Goal: Task Accomplishment & Management: Manage account settings

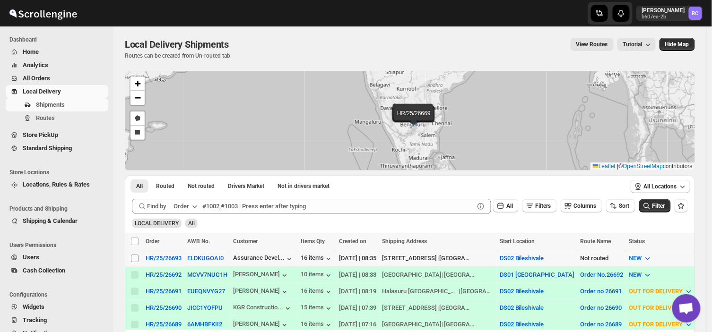
click at [135, 260] on input "Select shipment" at bounding box center [135, 259] width 8 height 8
checkbox input "true"
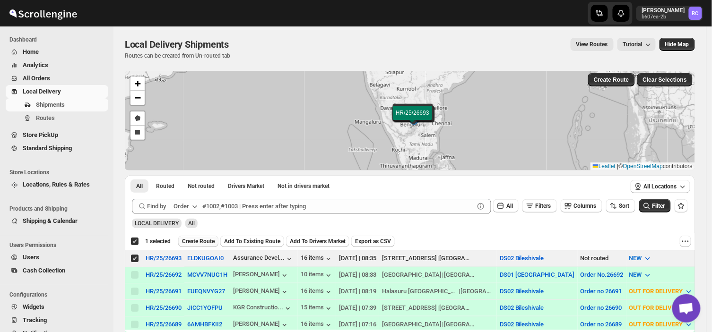
click at [208, 239] on span "Create Route" at bounding box center [198, 242] width 33 height 8
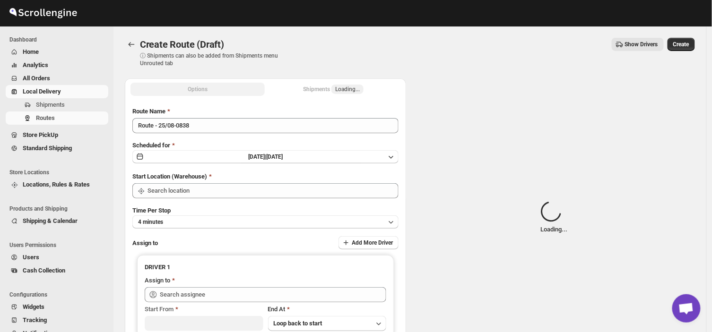
type input "DS02 Bileshivale"
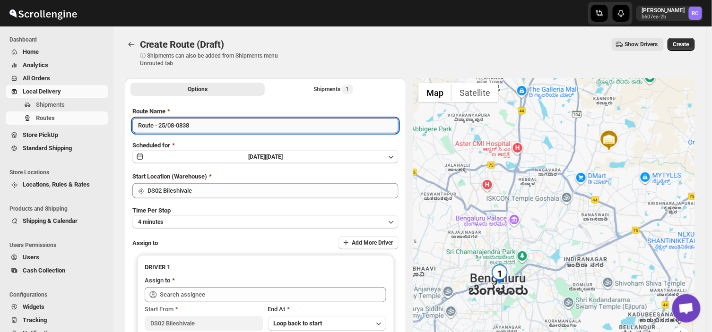
click at [192, 127] on input "Route - 25/08-0838" at bounding box center [265, 125] width 266 height 15
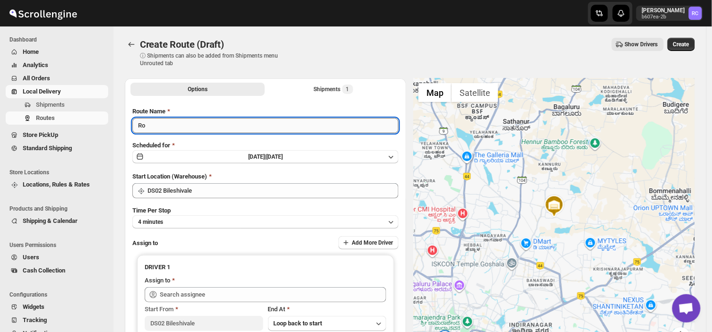
type input "R"
type input "Order no 26693"
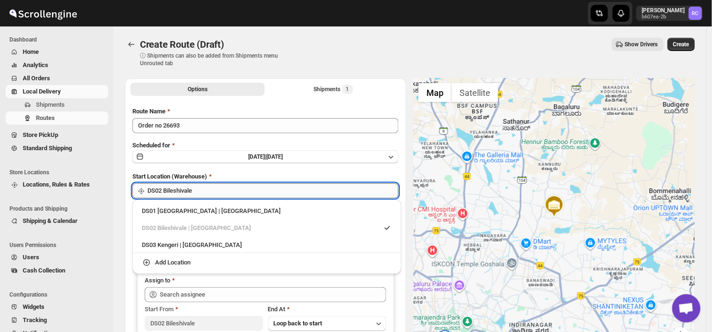
click at [205, 195] on input "DS02 Bileshivale" at bounding box center [272, 190] width 251 height 15
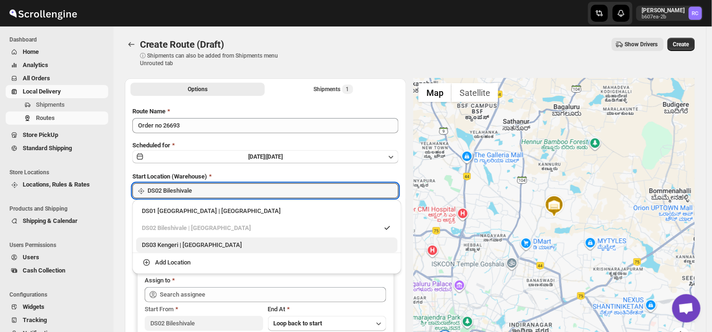
click at [184, 250] on div "DS03 Kengeri | [GEOGRAPHIC_DATA]" at bounding box center [267, 245] width 250 height 9
type input "DS03 Kengeri"
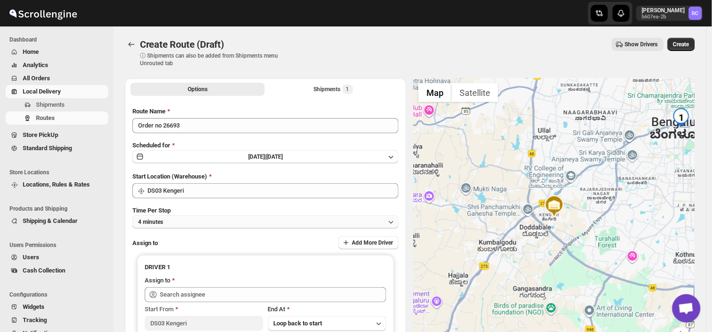
click at [182, 221] on button "4 minutes" at bounding box center [265, 222] width 266 height 13
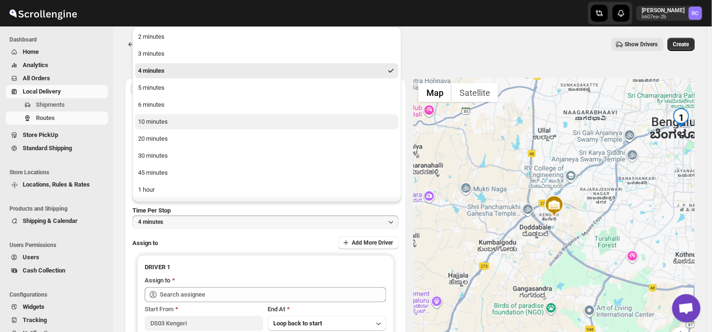
click at [171, 126] on button "10 minutes" at bounding box center [266, 121] width 263 height 15
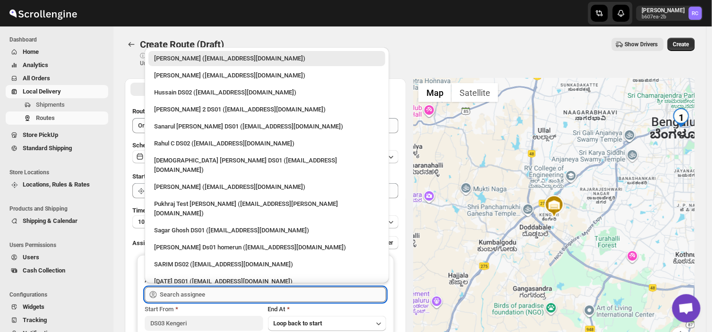
click at [202, 295] on input "text" at bounding box center [273, 294] width 226 height 15
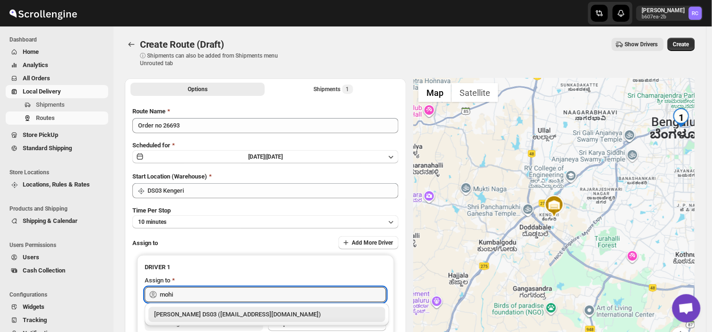
click at [222, 320] on div "[PERSON_NAME] DS03 ([EMAIL_ADDRESS][DOMAIN_NAME])" at bounding box center [266, 314] width 237 height 15
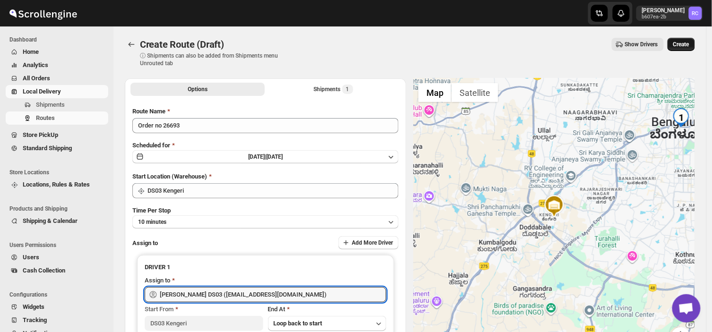
type input "[PERSON_NAME] DS03 ([EMAIL_ADDRESS][DOMAIN_NAME])"
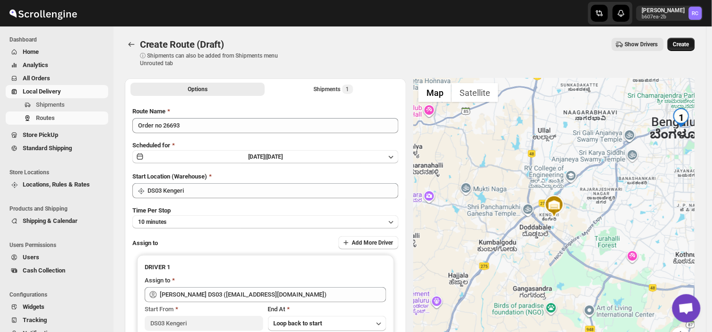
click at [686, 43] on span "Create" at bounding box center [681, 45] width 16 height 8
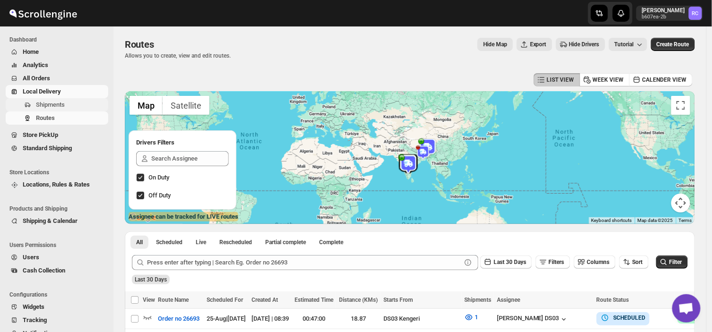
click at [68, 103] on span "Shipments" at bounding box center [71, 104] width 70 height 9
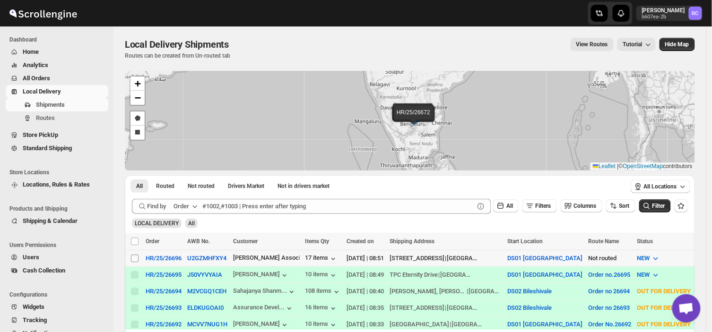
click at [134, 259] on input "Select shipment" at bounding box center [135, 259] width 8 height 8
checkbox input "true"
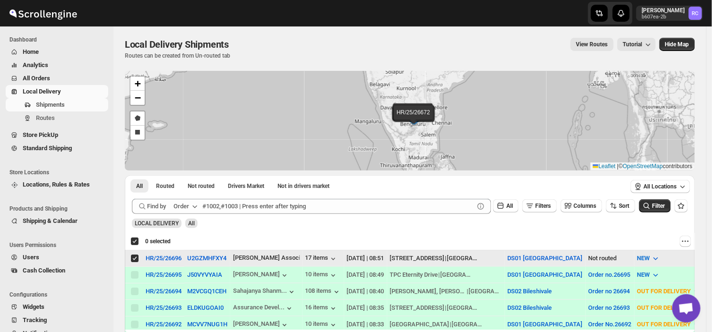
checkbox input "true"
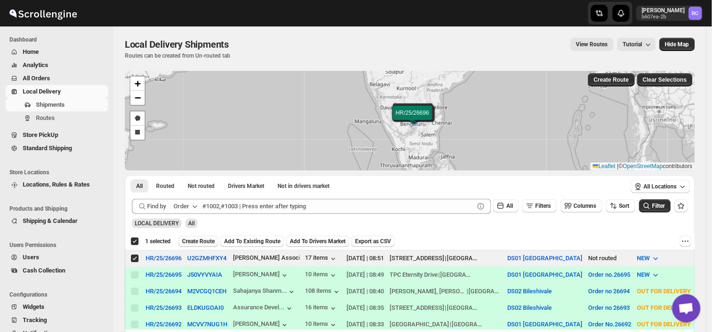
click at [195, 240] on span "Create Route" at bounding box center [198, 242] width 33 height 8
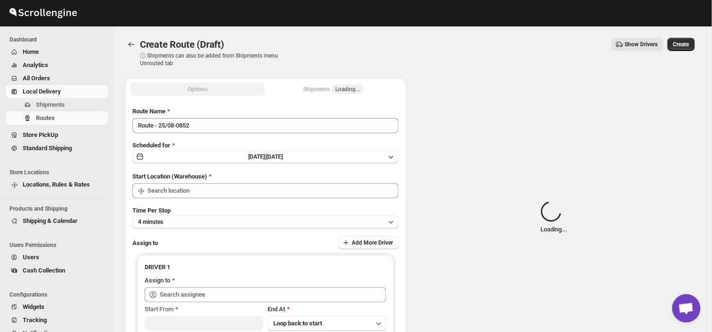
type input "DS01 [GEOGRAPHIC_DATA]"
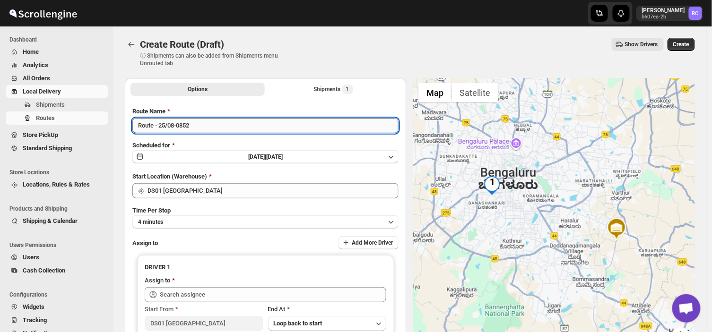
click at [196, 125] on input "Route - 25/08-0852" at bounding box center [265, 125] width 266 height 15
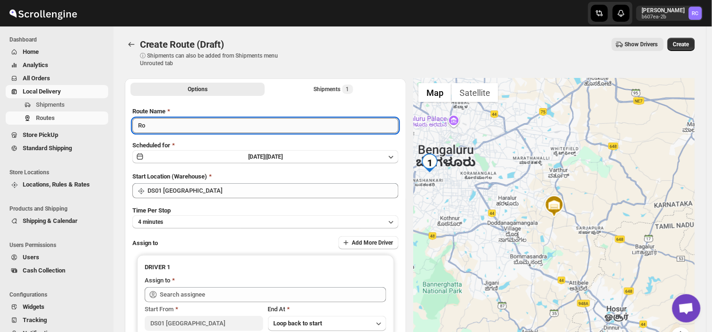
type input "R"
type input "Order no 26696"
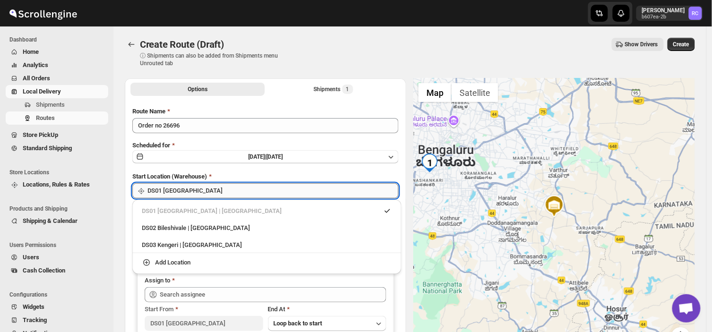
click at [203, 186] on input "DS01 [GEOGRAPHIC_DATA]" at bounding box center [272, 190] width 251 height 15
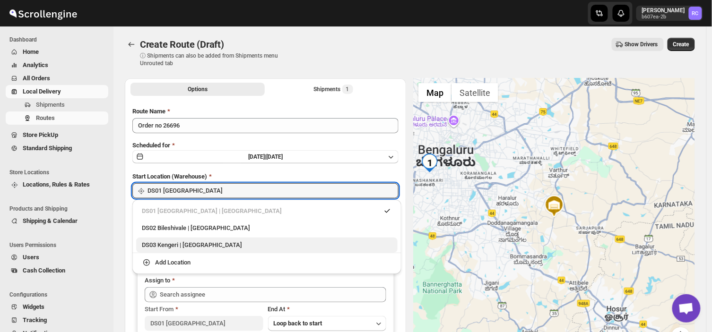
click at [154, 248] on div "DS03 Kengeri | [GEOGRAPHIC_DATA]" at bounding box center [267, 245] width 250 height 9
type input "DS03 Kengeri"
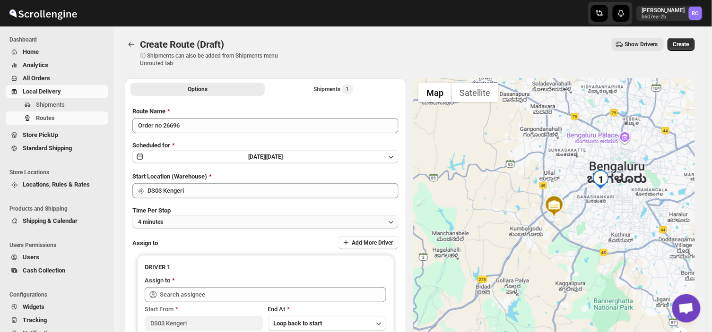
click at [168, 219] on button "4 minutes" at bounding box center [265, 222] width 266 height 13
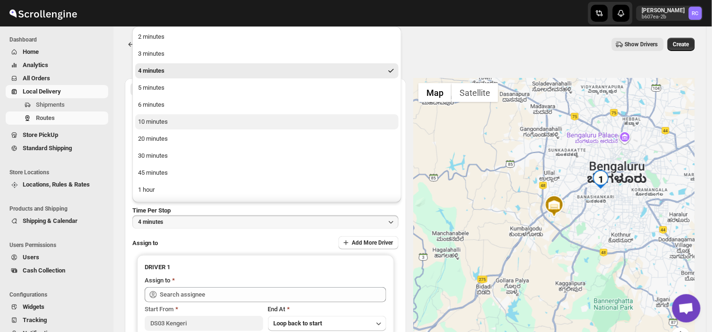
click at [153, 117] on div "10 minutes" at bounding box center [153, 121] width 30 height 9
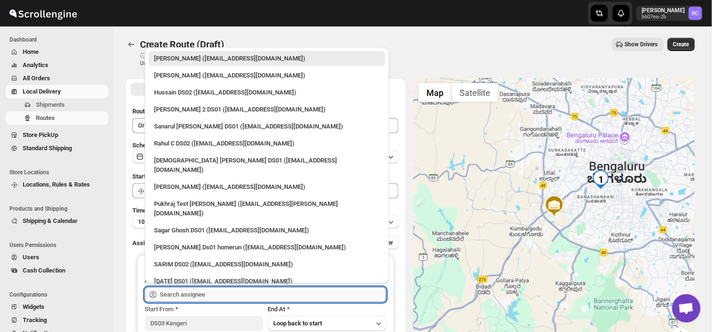
click at [218, 297] on input "text" at bounding box center [273, 294] width 226 height 15
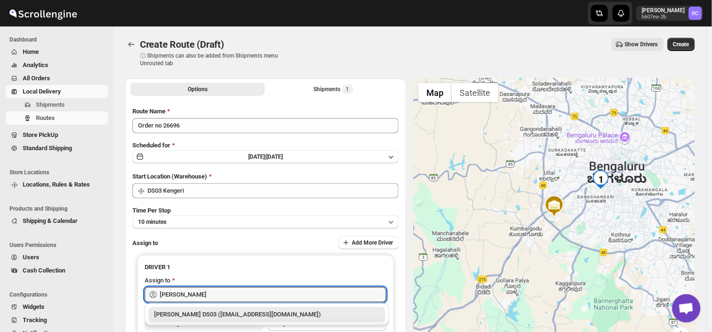
click at [233, 317] on div "[PERSON_NAME] DS03 ([EMAIL_ADDRESS][DOMAIN_NAME])" at bounding box center [266, 314] width 225 height 9
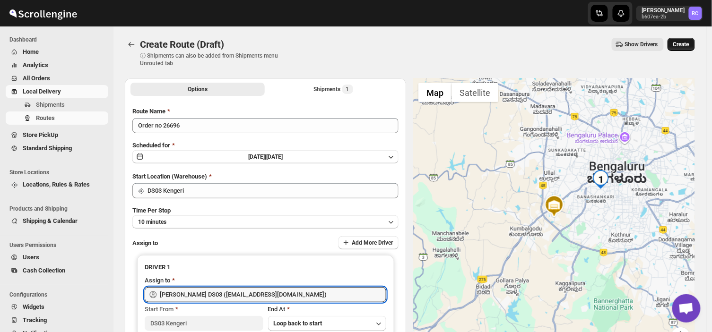
type input "[PERSON_NAME] DS03 ([EMAIL_ADDRESS][DOMAIN_NAME])"
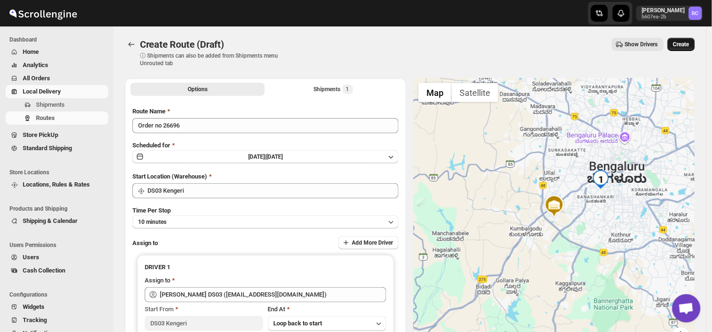
click at [686, 41] on span "Create" at bounding box center [681, 45] width 16 height 8
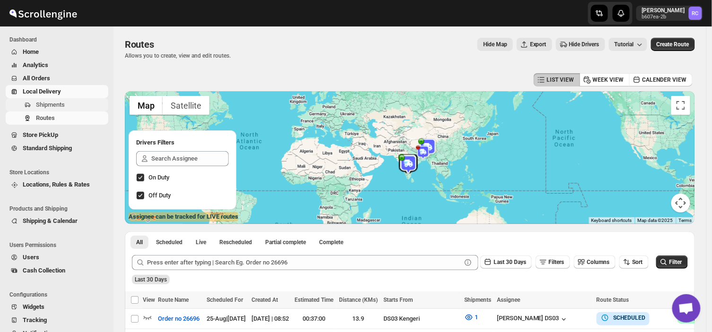
click at [61, 101] on span "Shipments" at bounding box center [50, 104] width 29 height 7
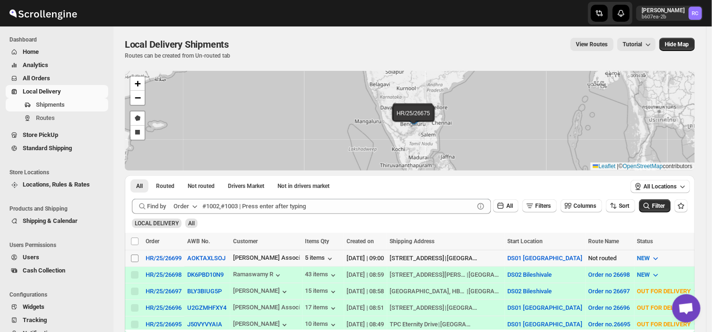
click at [133, 255] on input "Select shipment" at bounding box center [135, 259] width 8 height 8
checkbox input "true"
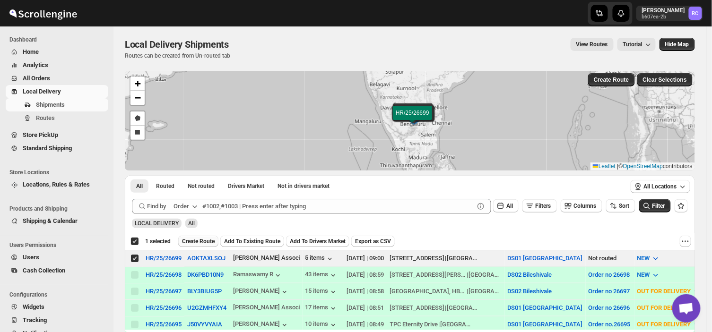
click at [197, 238] on span "Create Route" at bounding box center [198, 242] width 33 height 8
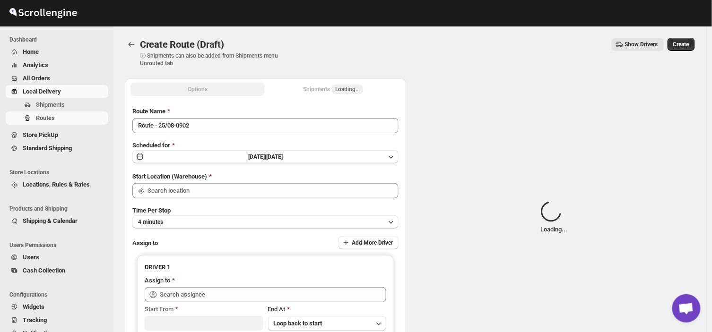
type input "DS01 [GEOGRAPHIC_DATA]"
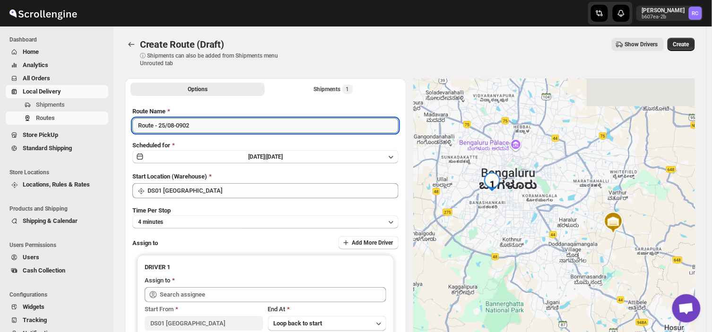
click at [196, 125] on input "Route - 25/08-0902" at bounding box center [265, 125] width 266 height 15
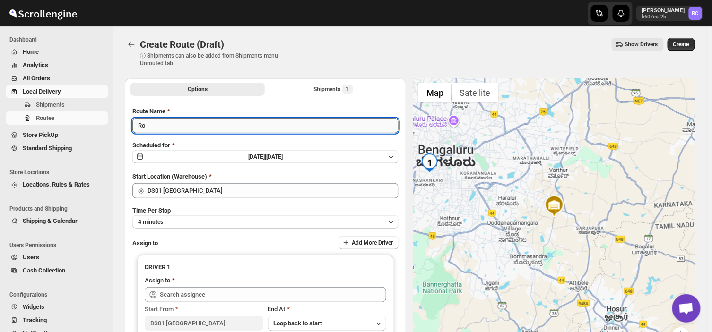
type input "R"
type input "Order no 26699"
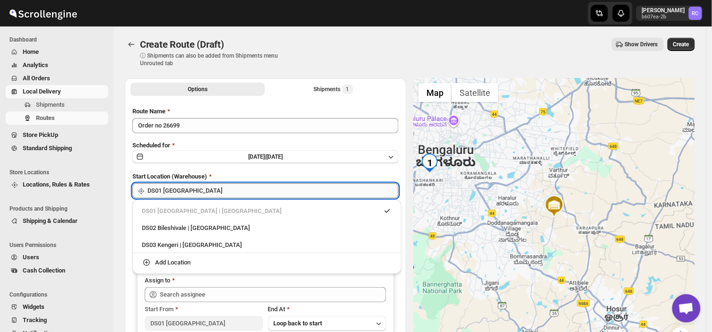
click at [192, 197] on div "Skip to content Rahul Chopra b607ea-2b RC Dashboard Home Analytics All Orders L…" at bounding box center [356, 220] width 712 height 441
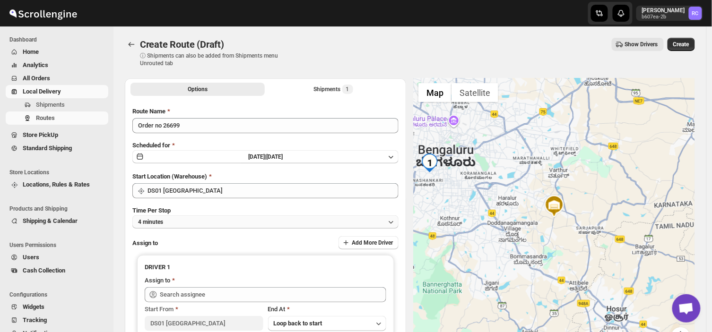
click at [175, 222] on button "4 minutes" at bounding box center [265, 222] width 266 height 13
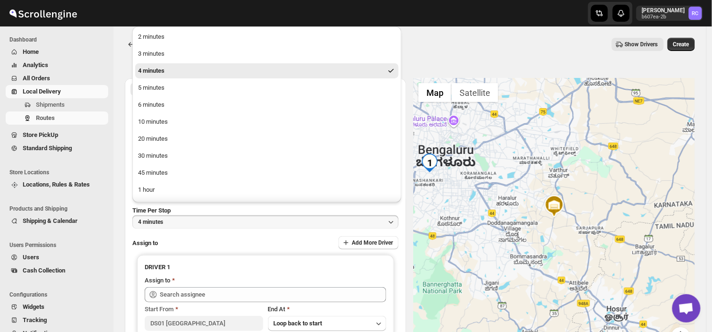
click at [114, 173] on div "Create Route (Draft). This page is ready Create Route (Draft) ⓘ Shipments can a…" at bounding box center [409, 209] width 593 height 367
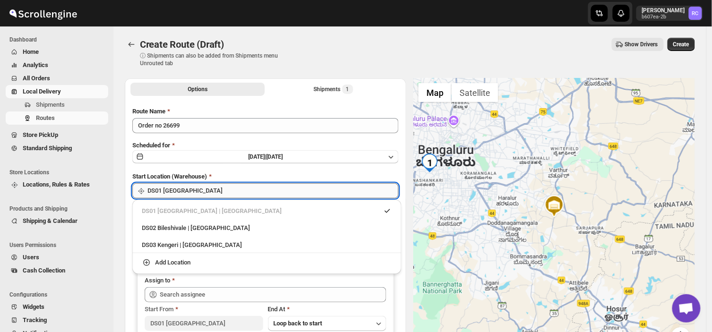
click at [192, 190] on input "DS01 [GEOGRAPHIC_DATA]" at bounding box center [272, 190] width 251 height 15
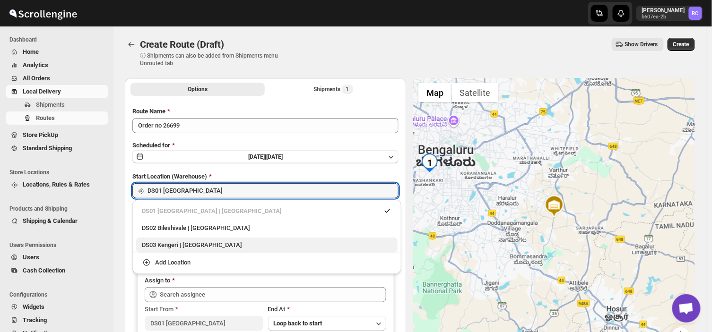
click at [166, 247] on div "DS03 Kengeri | [GEOGRAPHIC_DATA]" at bounding box center [267, 245] width 250 height 9
type input "DS03 Kengeri"
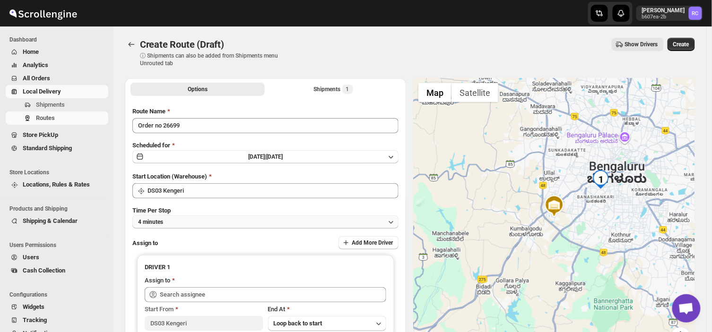
click at [181, 218] on button "4 minutes" at bounding box center [265, 222] width 266 height 13
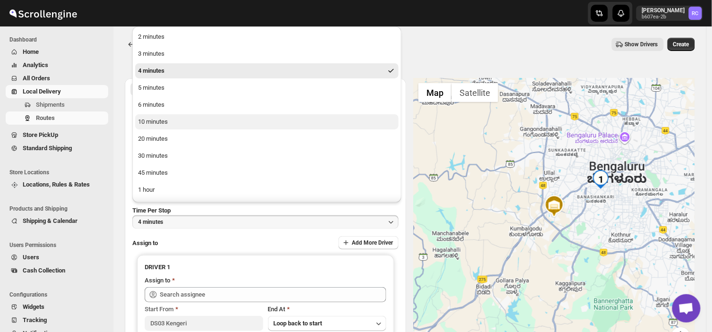
click at [168, 118] on button "10 minutes" at bounding box center [266, 121] width 263 height 15
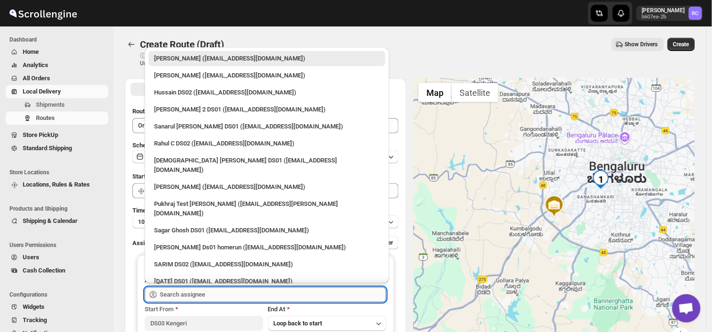
click at [208, 295] on input "text" at bounding box center [273, 294] width 226 height 15
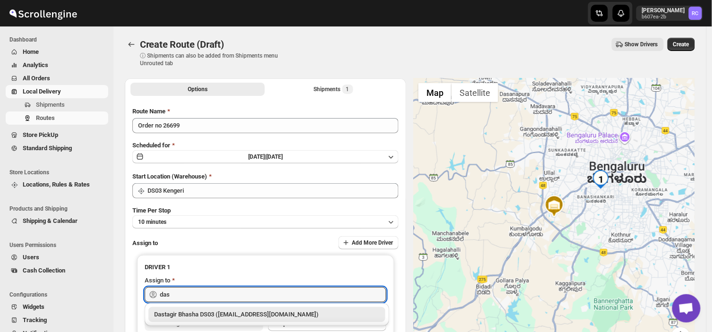
click at [233, 313] on div "Dastagir Bhasha DS03 ([EMAIL_ADDRESS][DOMAIN_NAME])" at bounding box center [266, 314] width 225 height 9
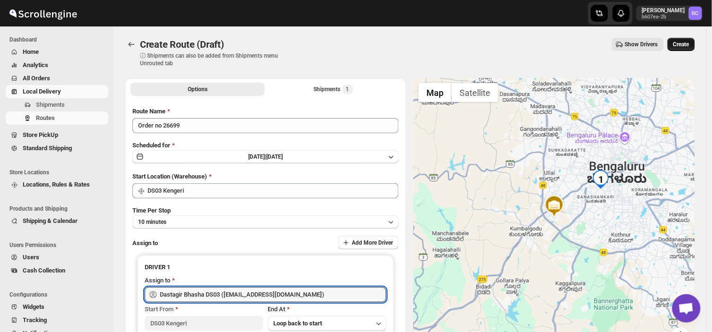
type input "Dastagir Bhasha DS03 ([EMAIL_ADDRESS][DOMAIN_NAME])"
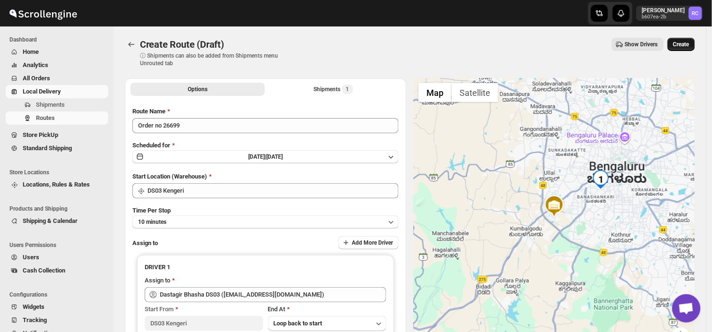
click at [689, 43] on span "Create" at bounding box center [681, 45] width 16 height 8
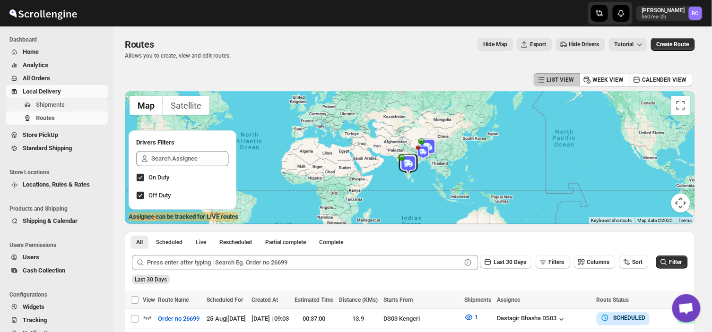
click at [55, 104] on span "Shipments" at bounding box center [50, 104] width 29 height 7
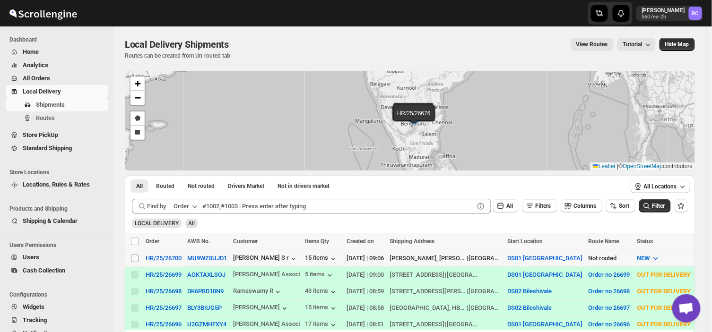
click at [134, 257] on input "Select shipment" at bounding box center [135, 259] width 8 height 8
checkbox input "true"
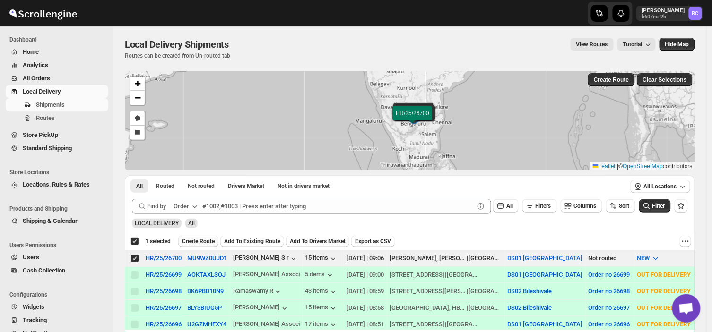
click at [190, 241] on span "Create Route" at bounding box center [198, 242] width 33 height 8
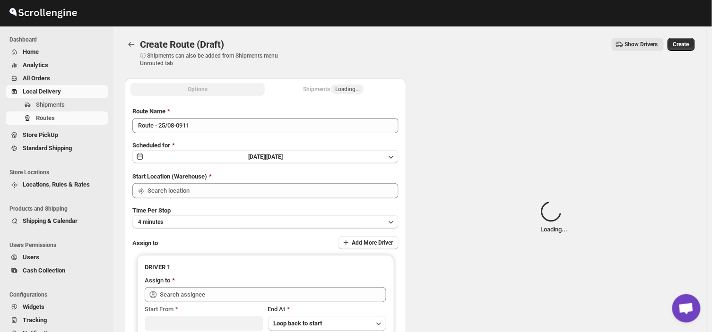
type input "DS01 [GEOGRAPHIC_DATA]"
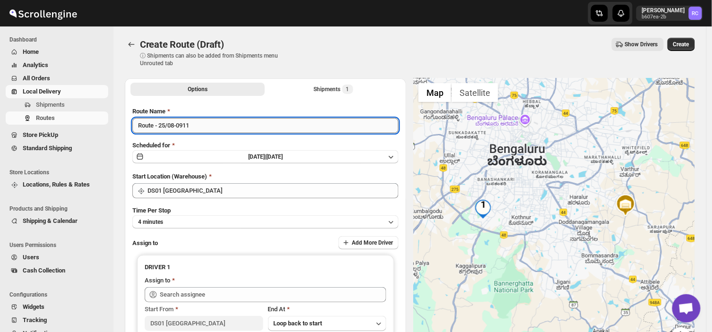
click at [195, 124] on input "Route - 25/08-0911" at bounding box center [265, 125] width 266 height 15
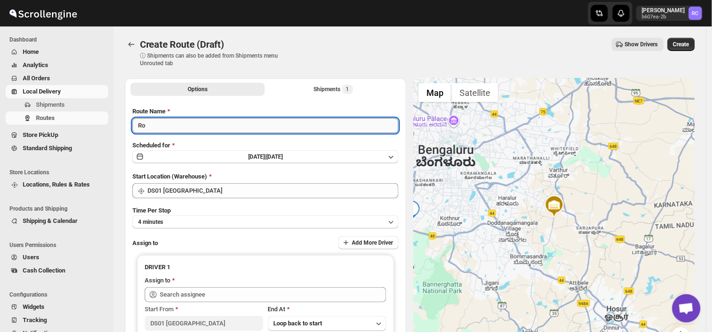
type input "R"
type input "Order no 26700"
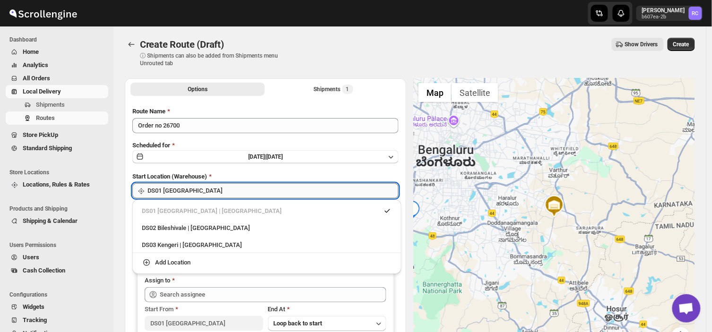
click at [194, 188] on input "DS01 [GEOGRAPHIC_DATA]" at bounding box center [272, 190] width 251 height 15
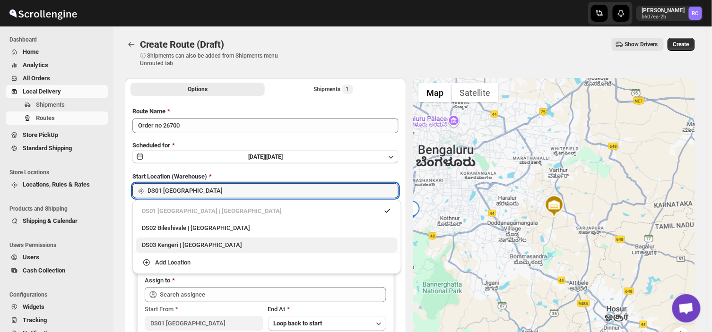
click at [158, 243] on div "DS03 Kengeri | [GEOGRAPHIC_DATA]" at bounding box center [267, 245] width 250 height 9
type input "DS03 Kengeri"
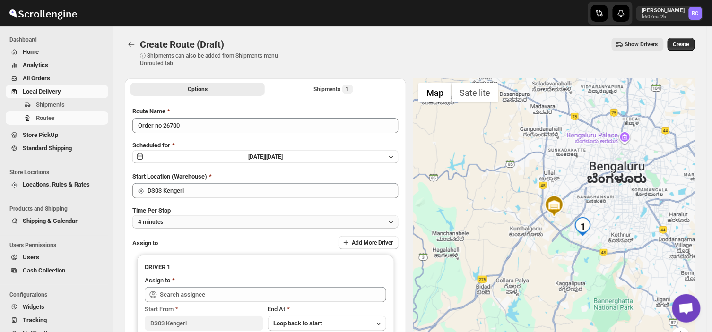
click at [172, 219] on button "4 minutes" at bounding box center [265, 222] width 266 height 13
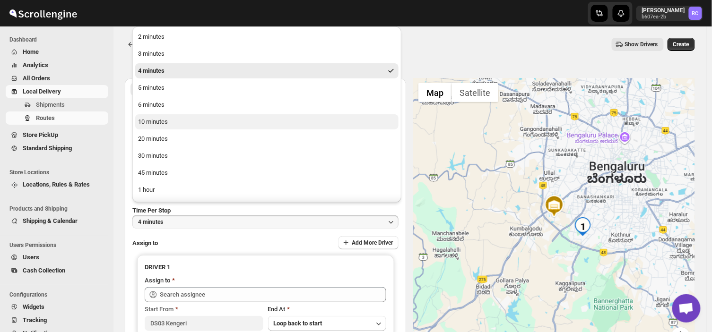
click at [164, 121] on div "10 minutes" at bounding box center [153, 121] width 30 height 9
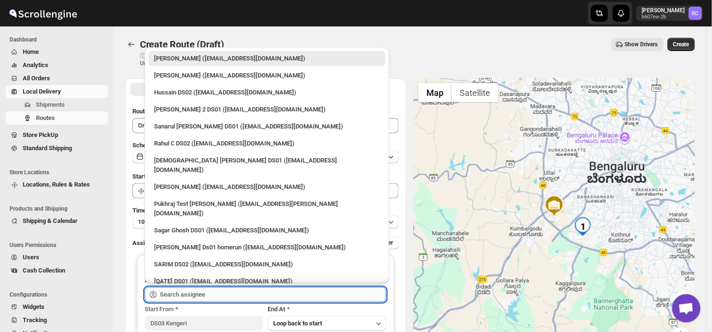
click at [214, 293] on input "text" at bounding box center [273, 294] width 226 height 15
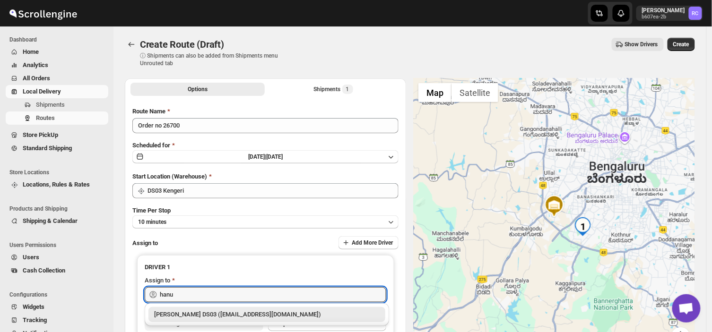
click at [282, 315] on div "[PERSON_NAME] DS03 ([EMAIL_ADDRESS][DOMAIN_NAME])" at bounding box center [266, 314] width 225 height 9
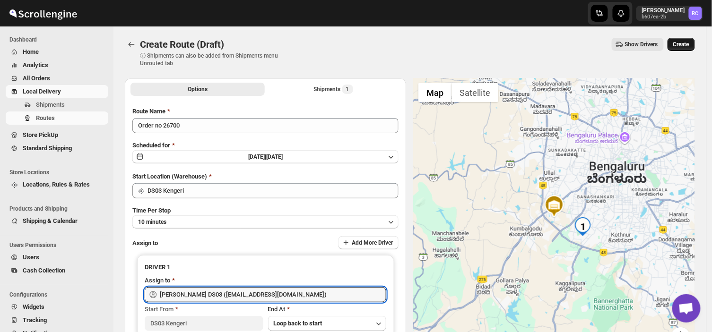
type input "[PERSON_NAME] DS03 ([EMAIL_ADDRESS][DOMAIN_NAME])"
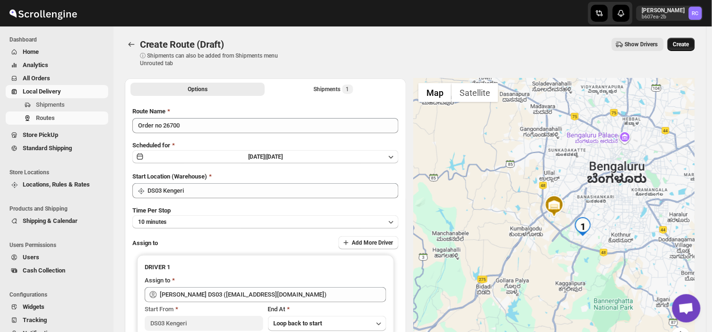
click at [687, 43] on span "Create" at bounding box center [681, 45] width 16 height 8
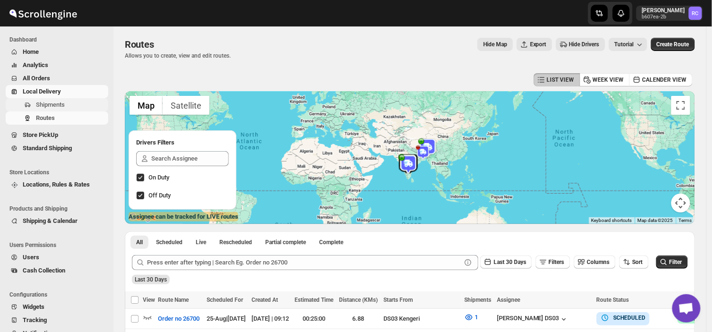
click at [64, 106] on span "Shipments" at bounding box center [71, 104] width 70 height 9
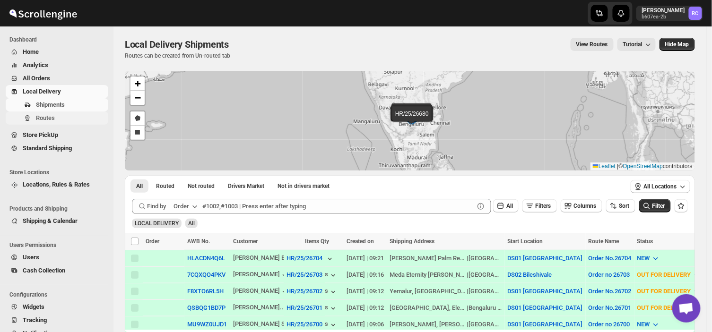
click at [52, 120] on span "Routes" at bounding box center [45, 117] width 19 height 7
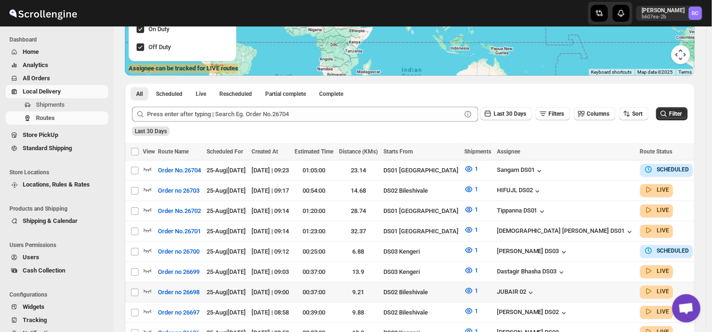
scroll to position [149, 0]
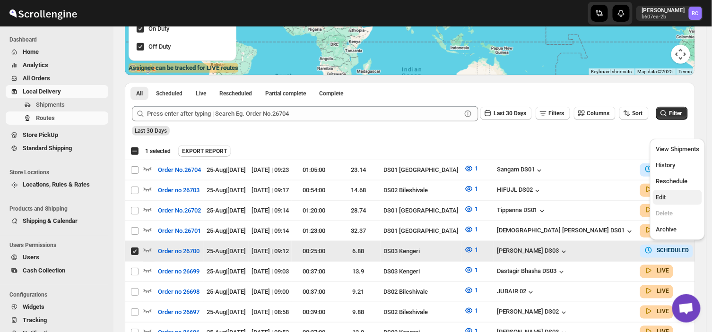
click at [662, 194] on span "Edit" at bounding box center [661, 197] width 10 height 7
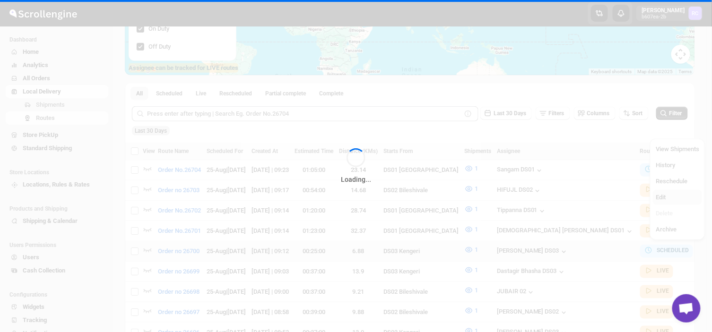
checkbox input "false"
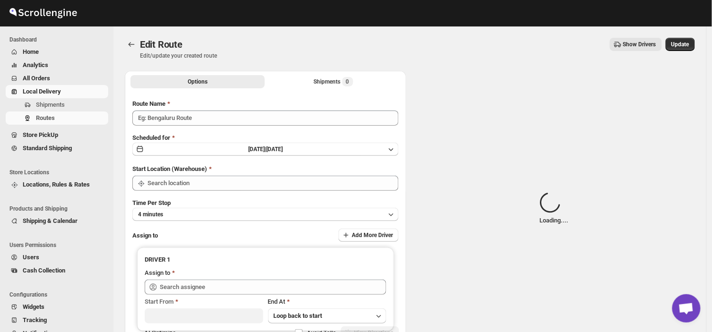
type input "Order no 26700"
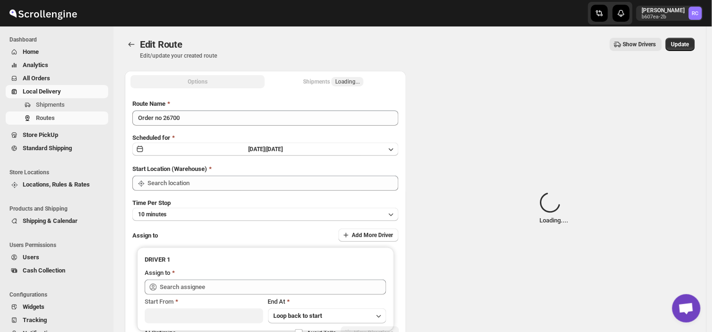
type input "DS03 Kengeri"
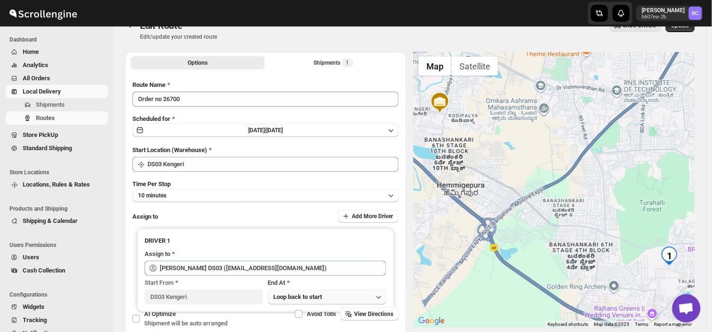
scroll to position [18, 0]
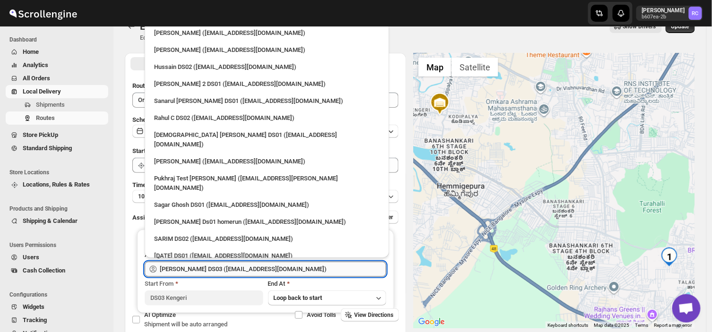
click at [297, 270] on input "[PERSON_NAME] DS03 ([EMAIL_ADDRESS][DOMAIN_NAME])" at bounding box center [273, 269] width 226 height 15
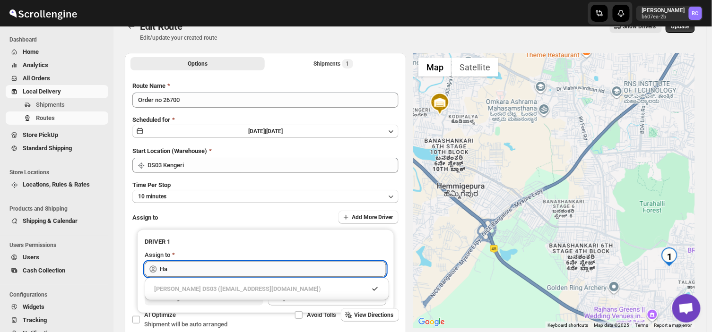
type input "H"
click at [265, 287] on div "[PERSON_NAME] DS03 ([EMAIL_ADDRESS][DOMAIN_NAME])" at bounding box center [266, 289] width 225 height 9
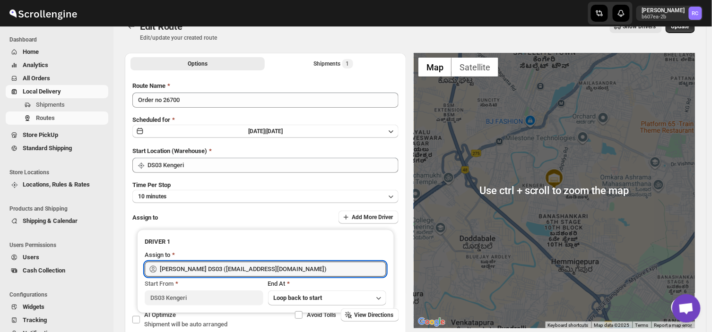
scroll to position [0, 0]
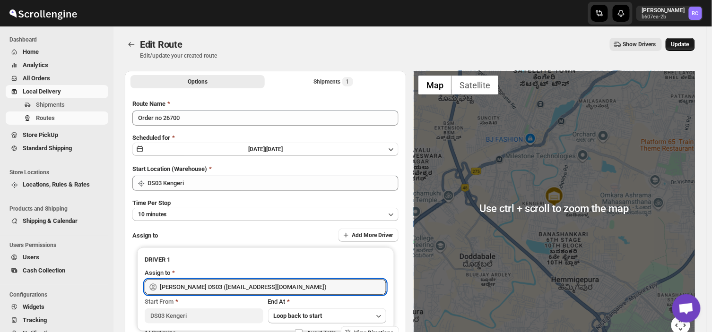
type input "[PERSON_NAME] DS03 ([EMAIL_ADDRESS][DOMAIN_NAME])"
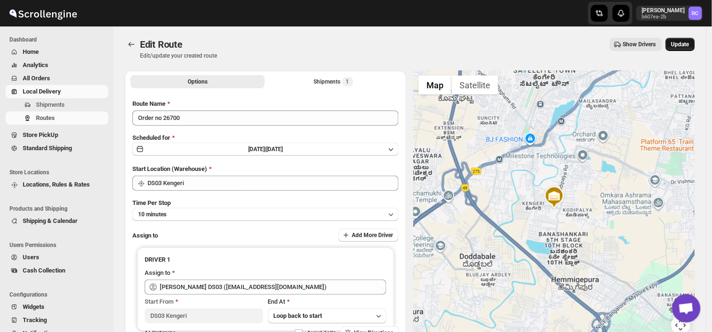
click at [684, 44] on span "Update" at bounding box center [680, 45] width 18 height 8
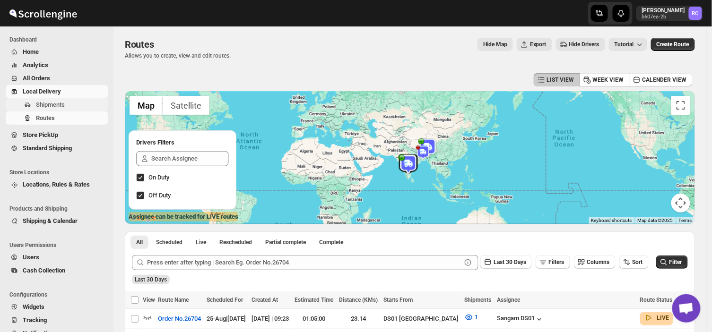
click at [69, 106] on span "Shipments" at bounding box center [71, 104] width 70 height 9
